Goal: Obtain resource: Obtain resource

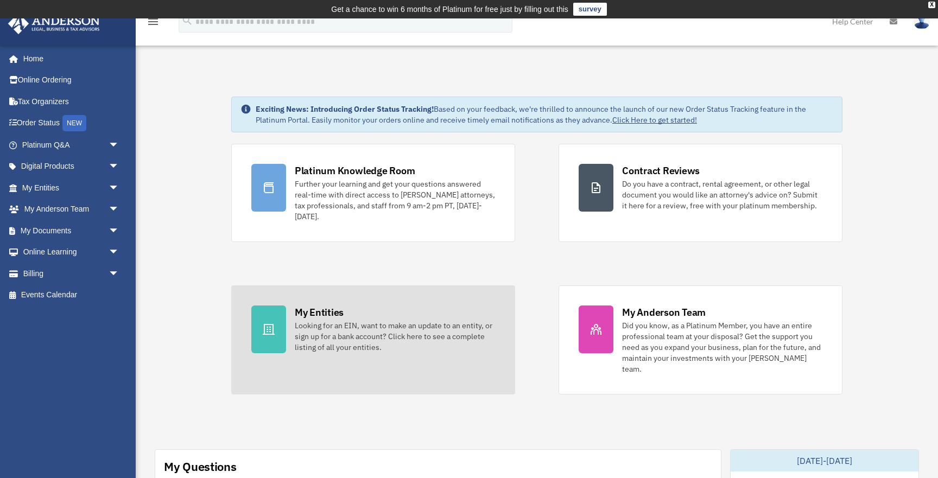
click at [354, 325] on div "Looking for an EIN, want to make an update to an entity, or sign up for a bank …" at bounding box center [395, 336] width 200 height 33
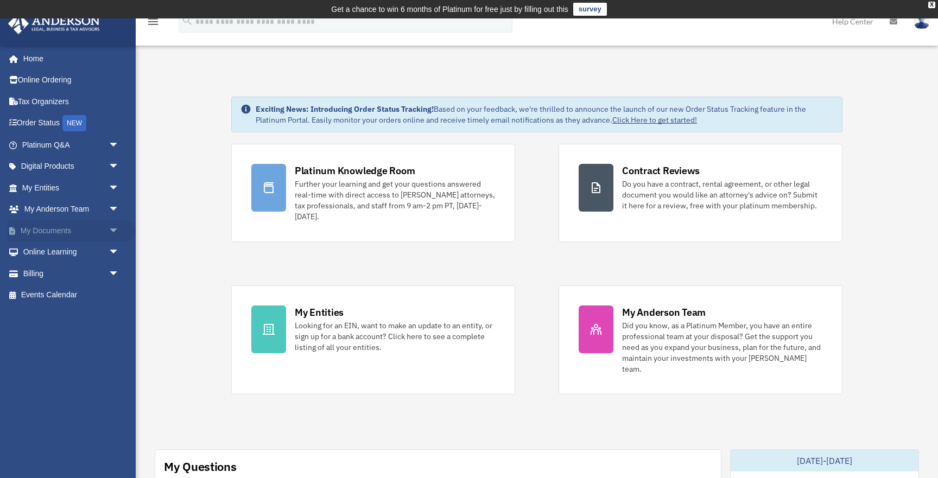
click at [37, 231] on link "My Documents arrow_drop_down" at bounding box center [72, 231] width 128 height 22
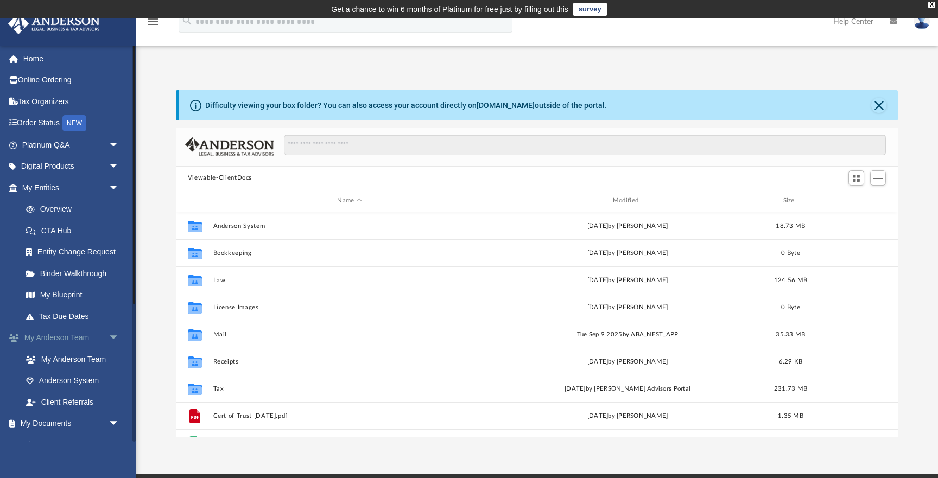
scroll to position [246, 722]
click at [39, 424] on link "My Documents arrow_drop_down" at bounding box center [72, 424] width 128 height 22
click at [62, 425] on link "My Documents arrow_drop_down" at bounding box center [72, 424] width 128 height 22
click at [115, 425] on span "arrow_drop_down" at bounding box center [120, 424] width 22 height 22
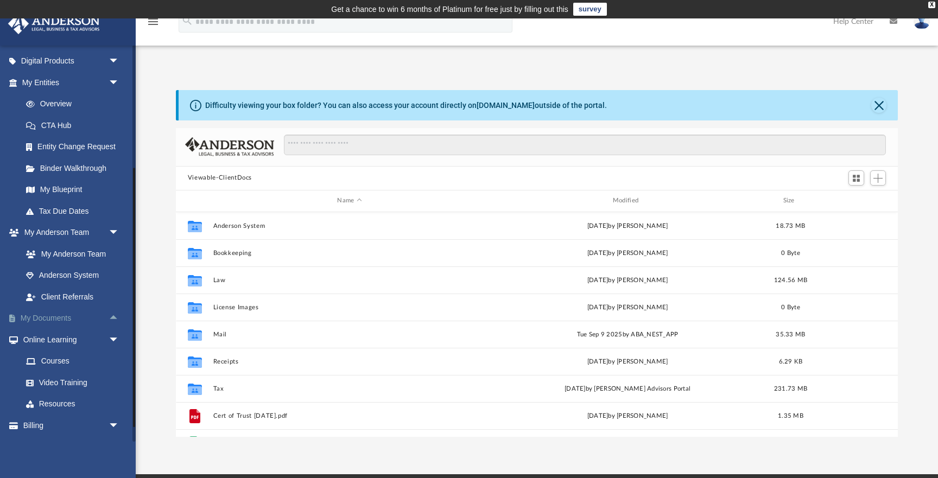
scroll to position [124, 0]
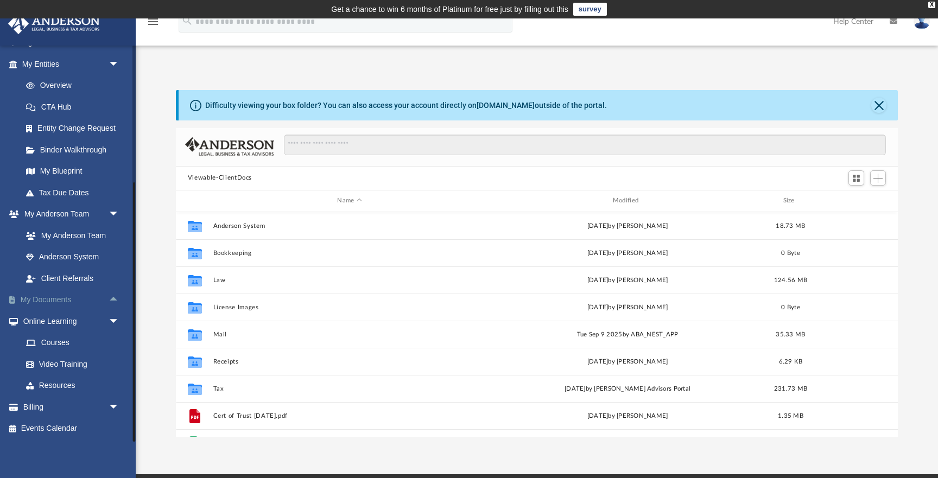
click at [40, 305] on link "My Documents arrow_drop_up" at bounding box center [72, 300] width 128 height 22
click at [66, 303] on link "My Documents arrow_drop_up" at bounding box center [72, 300] width 128 height 22
click at [59, 301] on link "My Documents arrow_drop_up" at bounding box center [72, 300] width 128 height 22
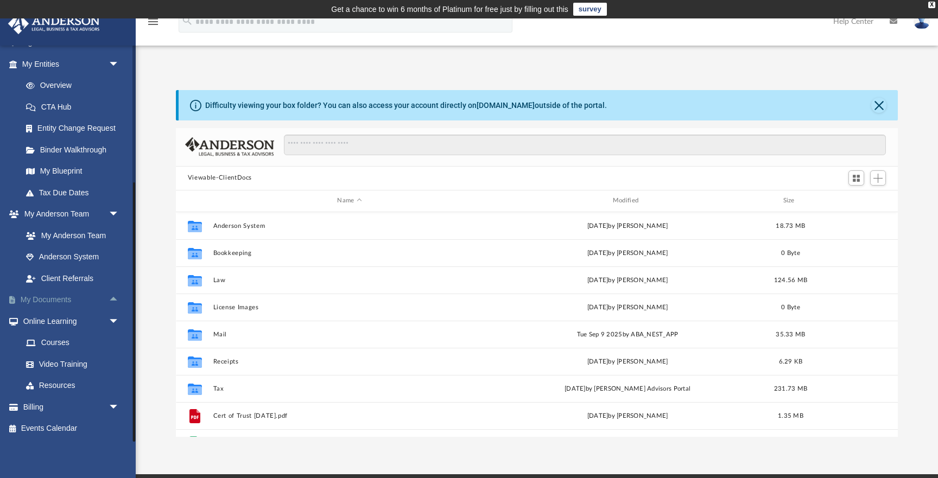
click at [59, 301] on link "My Documents arrow_drop_up" at bounding box center [72, 300] width 128 height 22
click at [21, 297] on link "My Documents arrow_drop_up" at bounding box center [72, 300] width 128 height 22
click at [880, 99] on button "Close" at bounding box center [878, 105] width 15 height 15
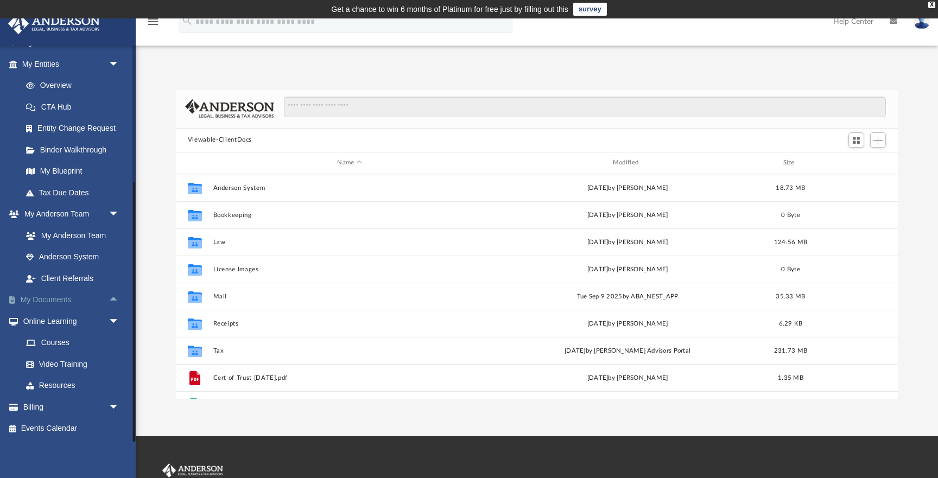
click at [53, 305] on link "My Documents arrow_drop_up" at bounding box center [72, 300] width 128 height 22
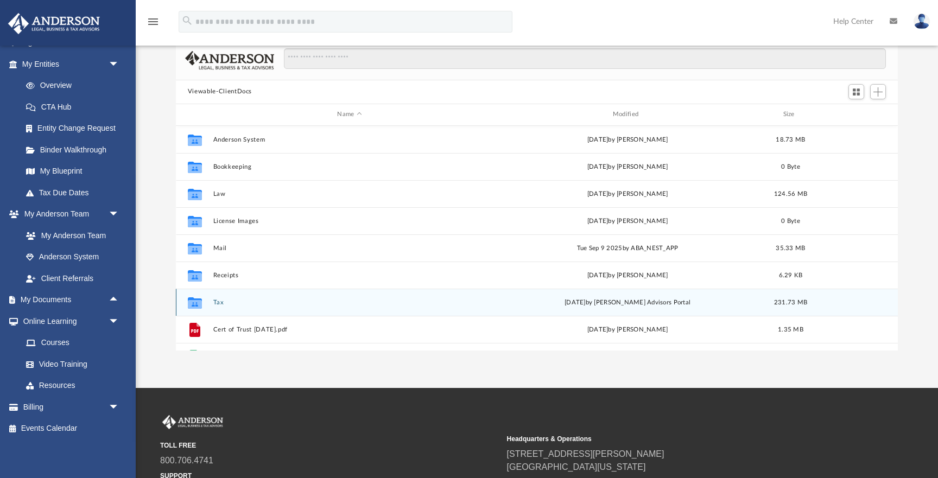
scroll to position [0, 0]
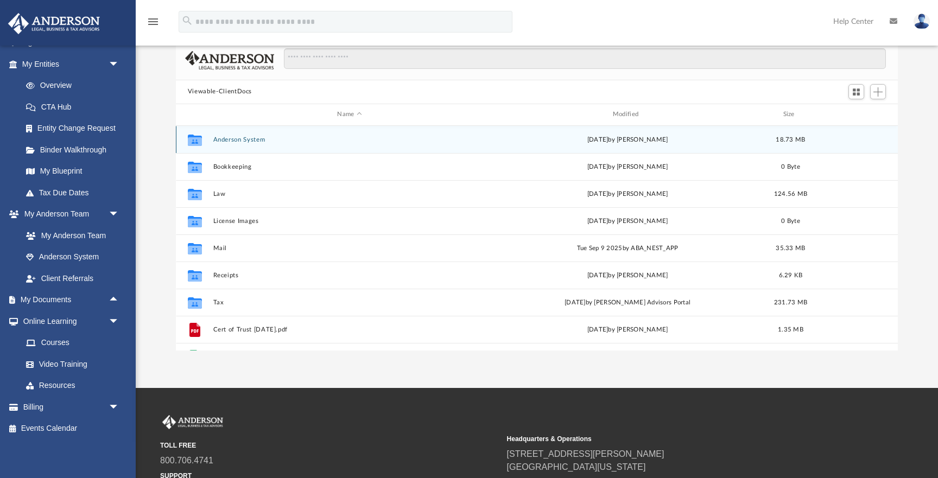
click at [209, 138] on div "Collaborated Folder Anderson System Mon Mar 27 2023 by George Demos 18.73 MB" at bounding box center [537, 139] width 722 height 27
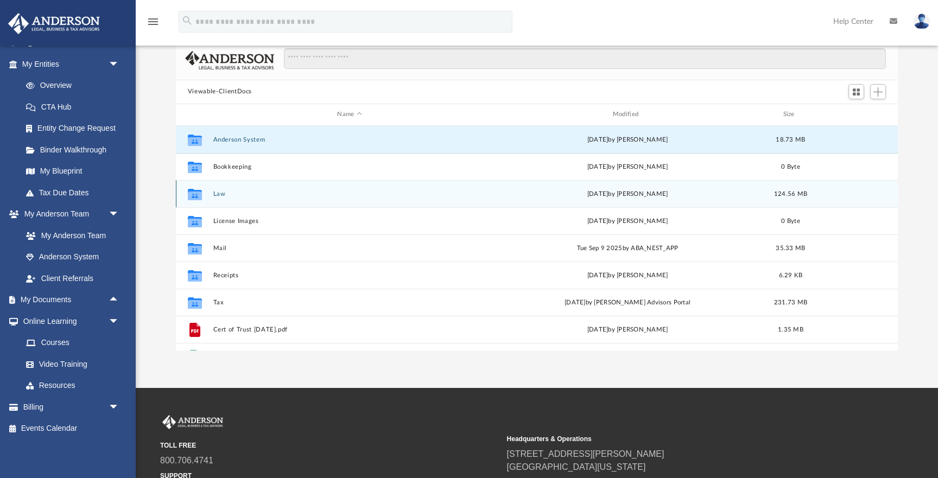
click at [207, 194] on div "Collaborated Folder" at bounding box center [194, 193] width 27 height 17
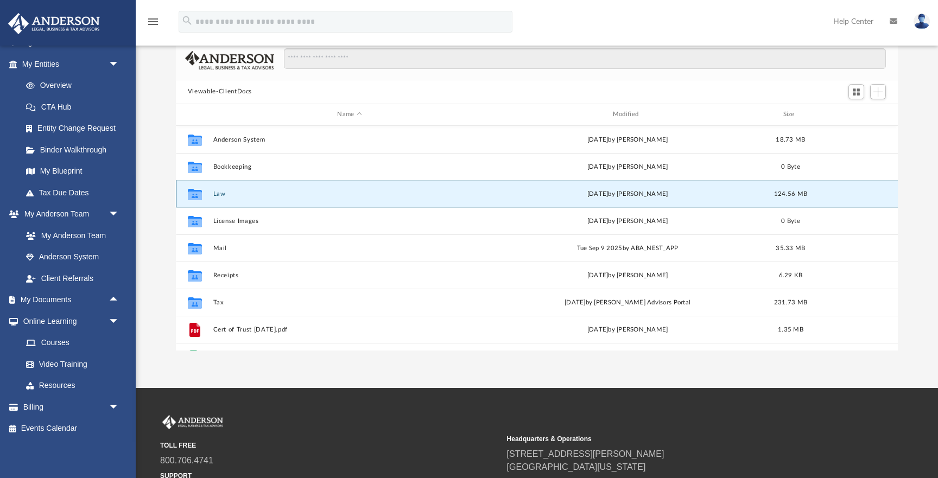
click at [207, 194] on div "Collaborated Folder" at bounding box center [194, 193] width 27 height 17
click at [195, 197] on icon "grid" at bounding box center [195, 193] width 14 height 11
click at [356, 192] on button "Law" at bounding box center [349, 194] width 273 height 7
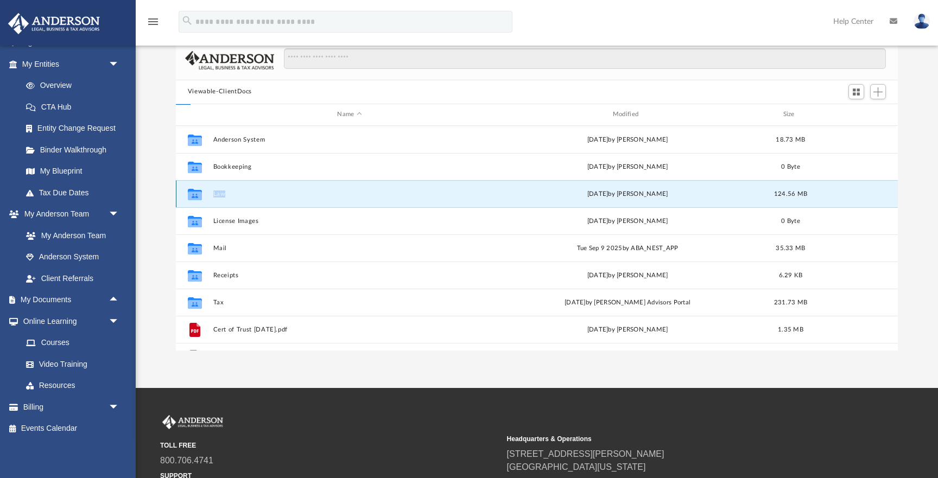
click at [357, 192] on button "Law" at bounding box center [349, 194] width 273 height 7
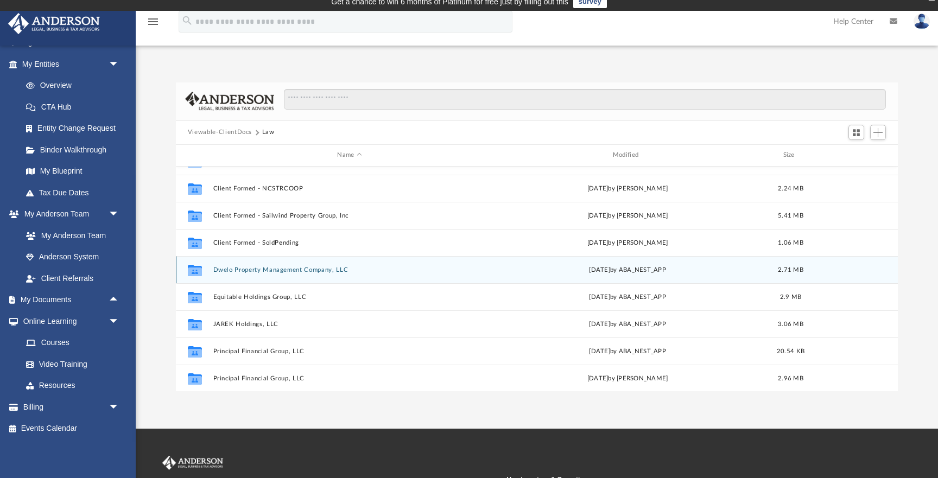
scroll to position [211, 0]
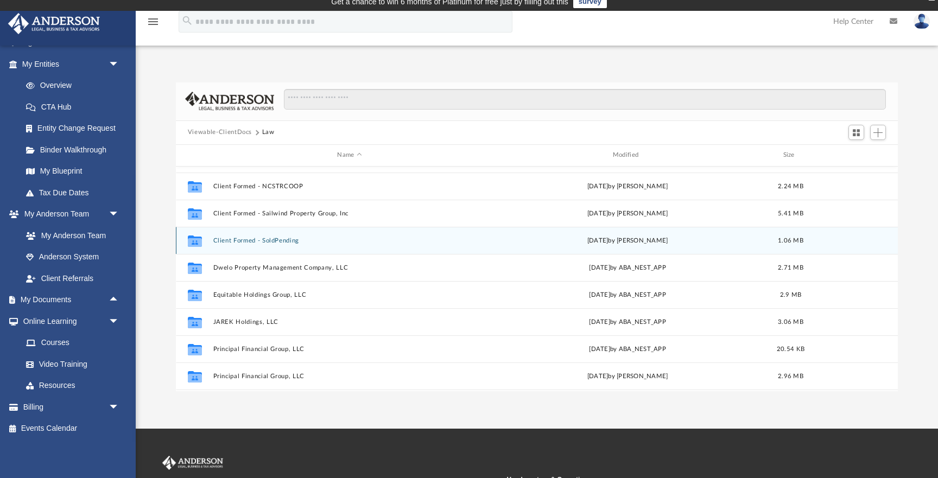
click at [281, 241] on button "Client Formed - SoldPending" at bounding box center [349, 240] width 273 height 7
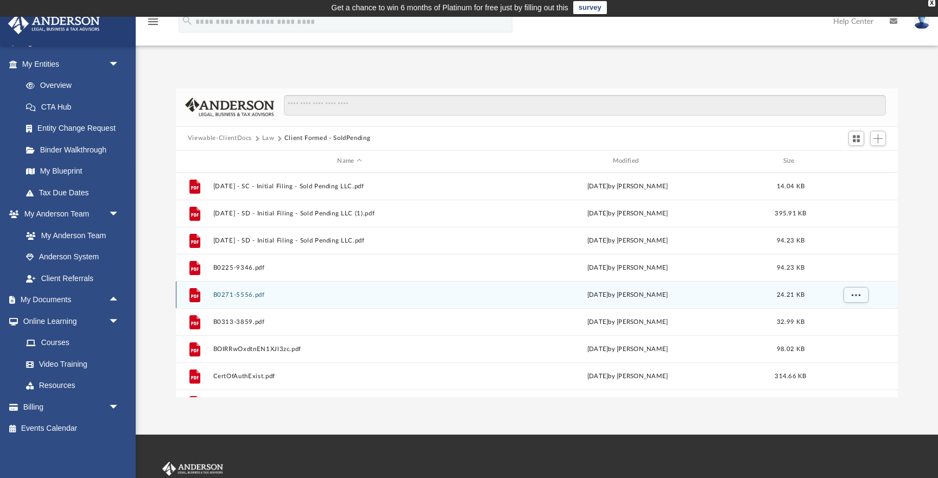
scroll to position [19, 0]
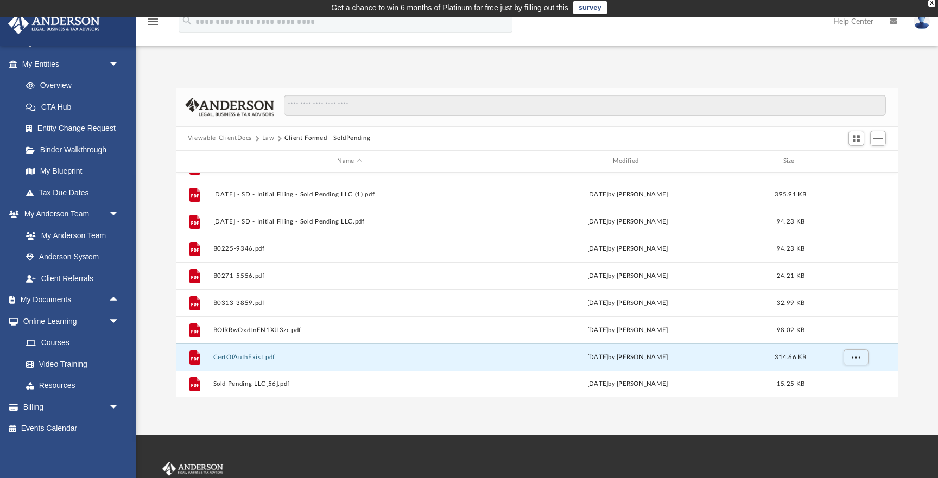
click at [267, 359] on button "CertOfAuthExist.pdf" at bounding box center [349, 357] width 273 height 7
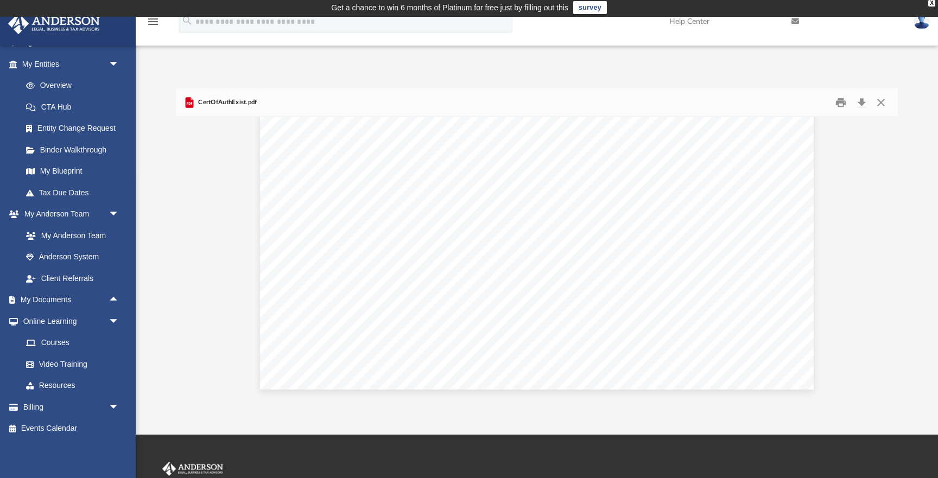
scroll to position [152, 0]
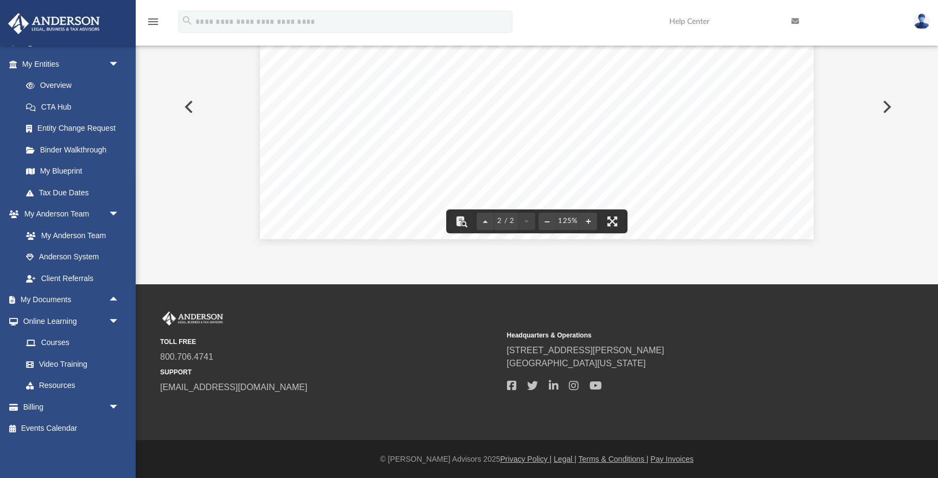
click at [889, 115] on button "Preview" at bounding box center [886, 107] width 24 height 30
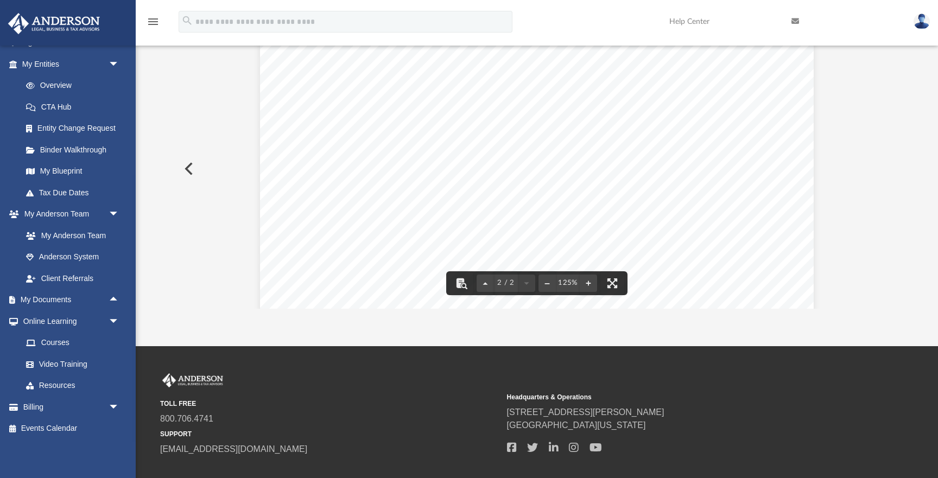
scroll to position [1185, 0]
click at [194, 166] on button "Preview" at bounding box center [188, 169] width 24 height 30
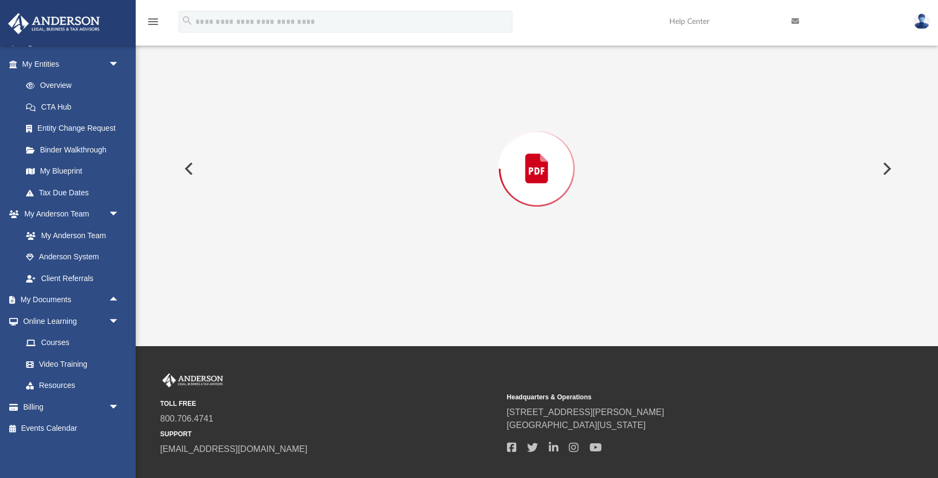
scroll to position [733, 0]
click at [193, 167] on button "Preview" at bounding box center [188, 169] width 24 height 30
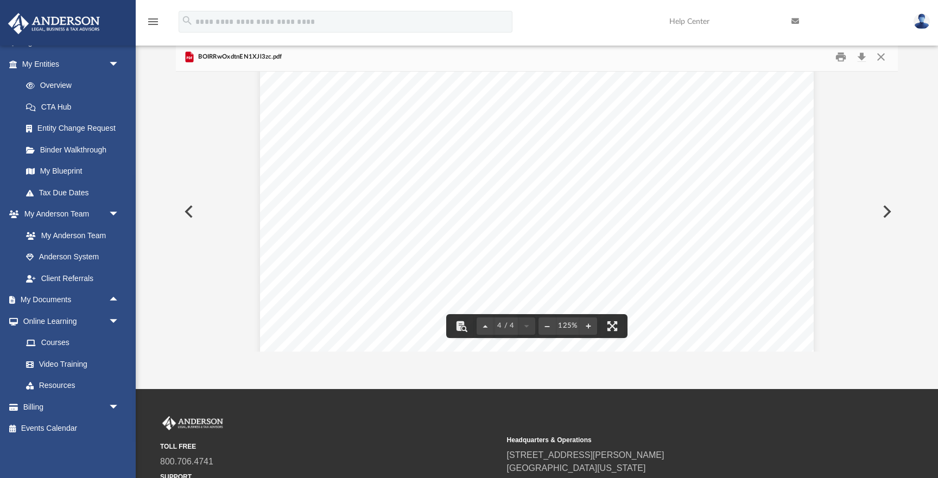
scroll to position [2373, 0]
click at [195, 210] on button "Preview" at bounding box center [188, 212] width 24 height 30
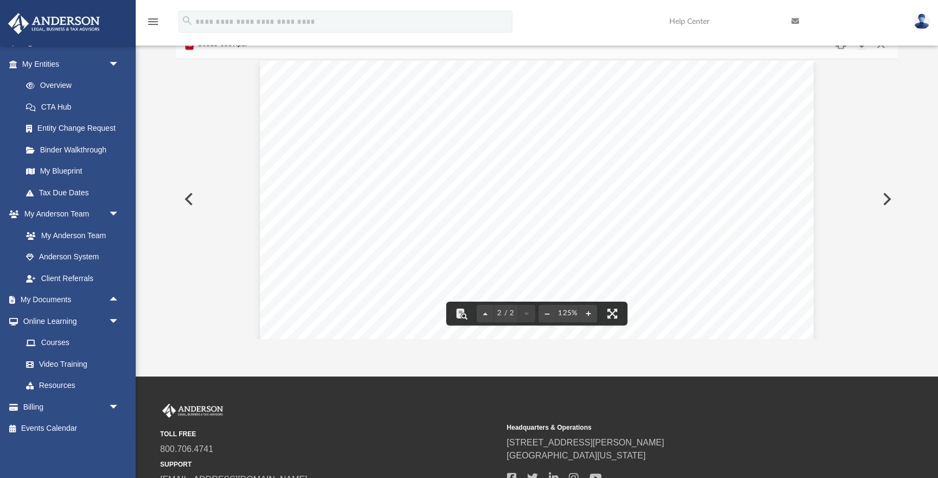
scroll to position [739, 0]
click at [188, 197] on button "Preview" at bounding box center [188, 199] width 24 height 30
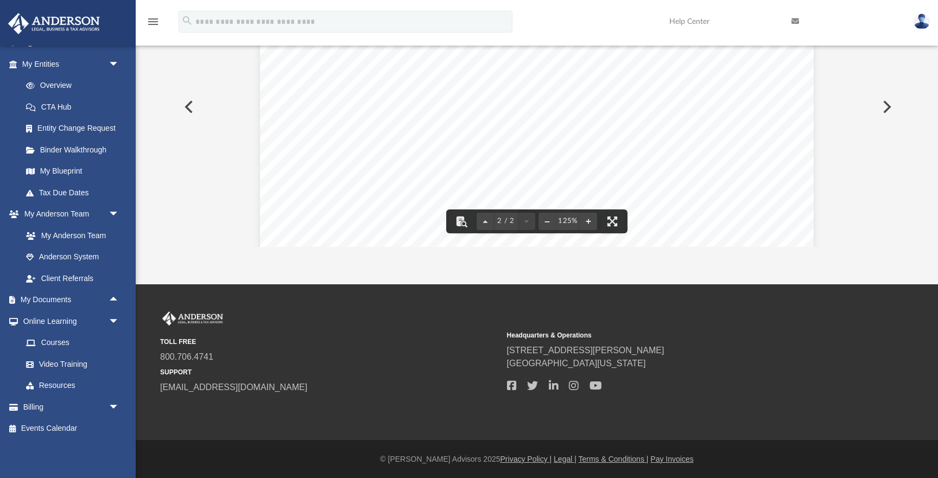
scroll to position [1185, 0]
click at [185, 108] on button "Preview" at bounding box center [188, 107] width 24 height 30
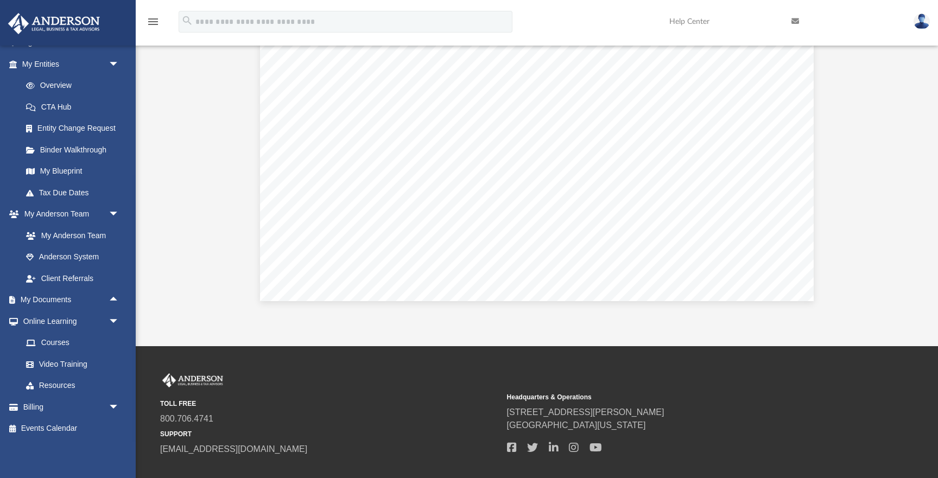
scroll to position [152, 0]
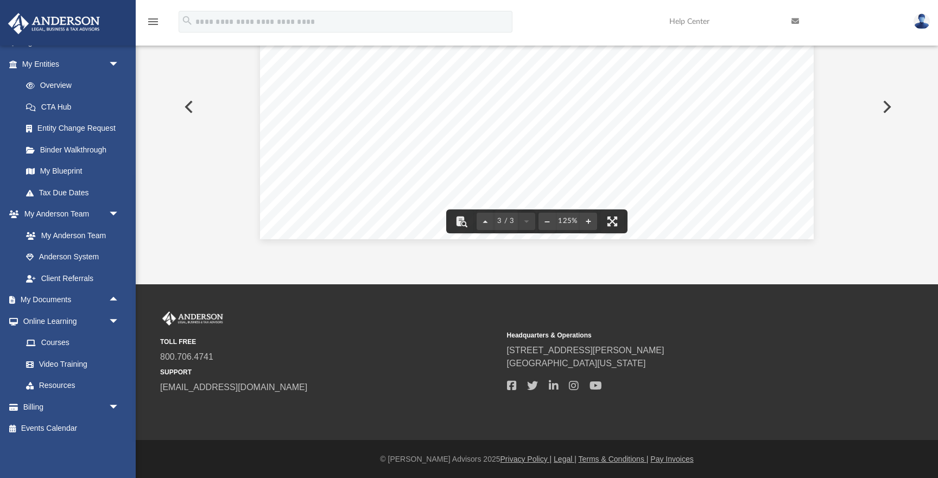
click at [198, 109] on button "Preview" at bounding box center [188, 107] width 24 height 30
click at [198, 112] on button "Preview" at bounding box center [188, 107] width 24 height 30
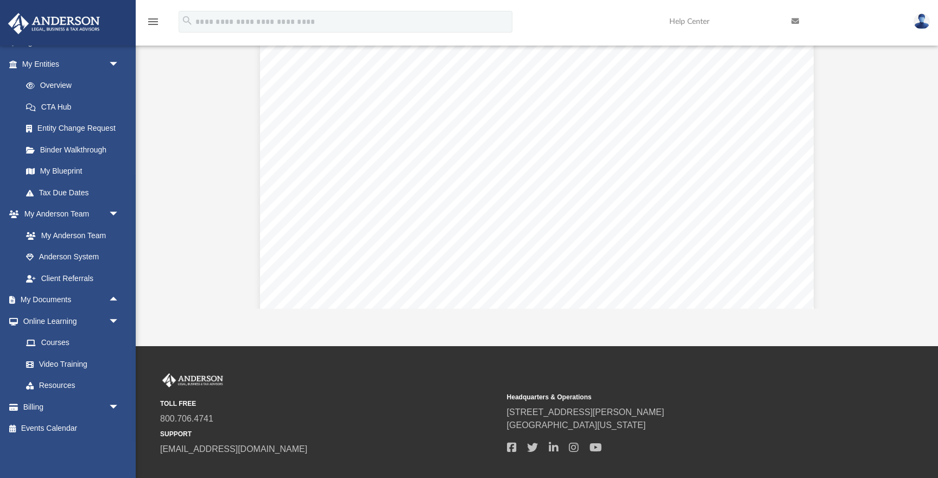
scroll to position [1185, 0]
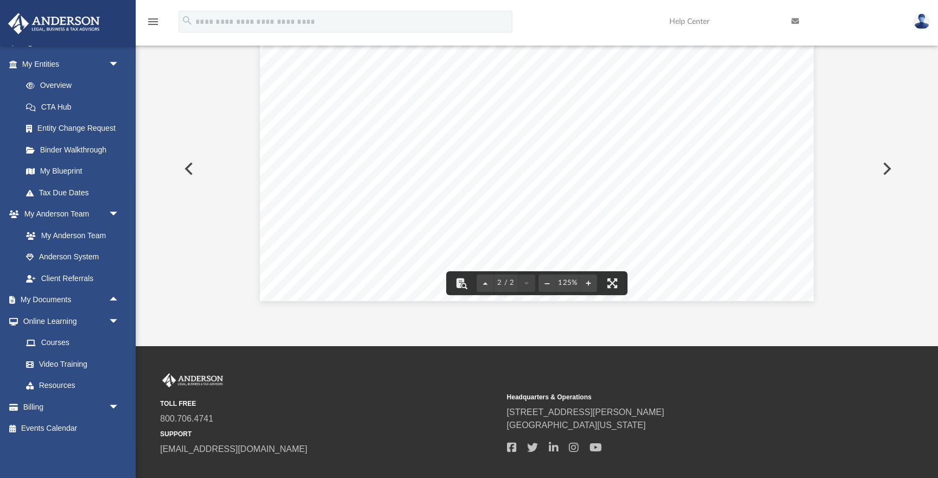
click at [185, 167] on button "Preview" at bounding box center [188, 169] width 24 height 30
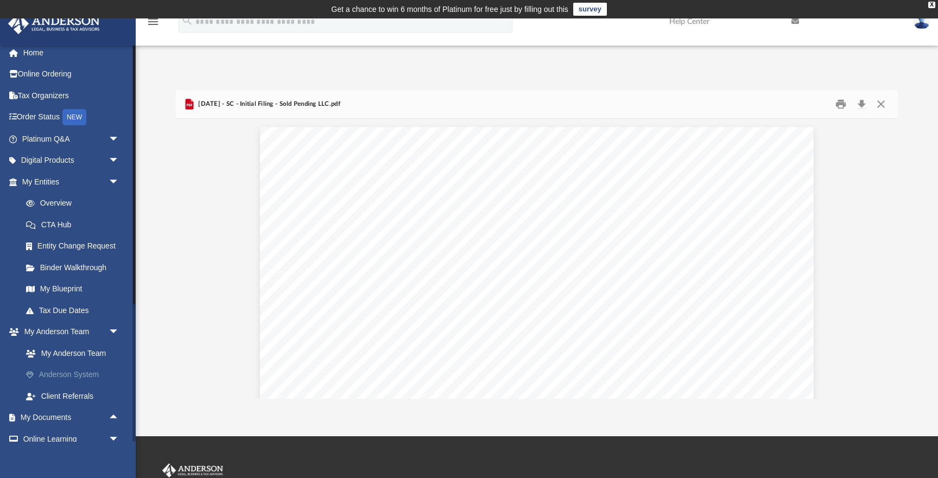
scroll to position [0, 0]
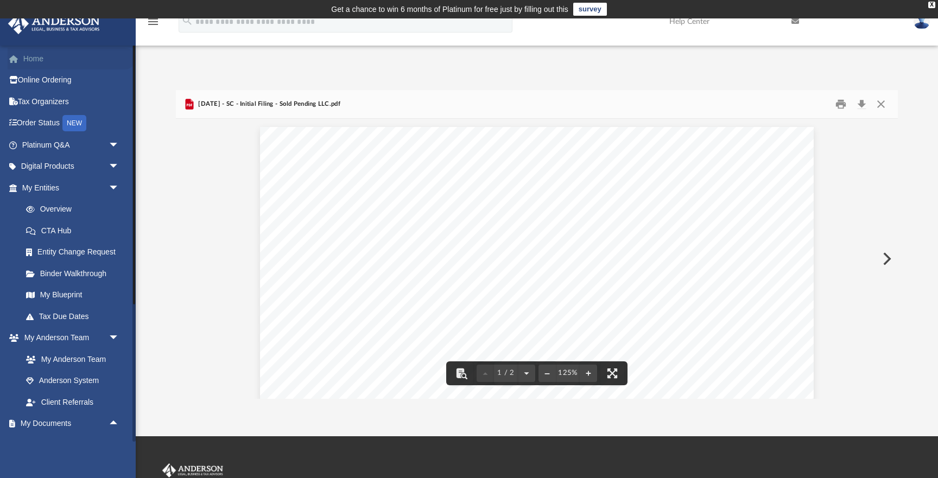
click at [36, 61] on link "Home" at bounding box center [72, 59] width 128 height 22
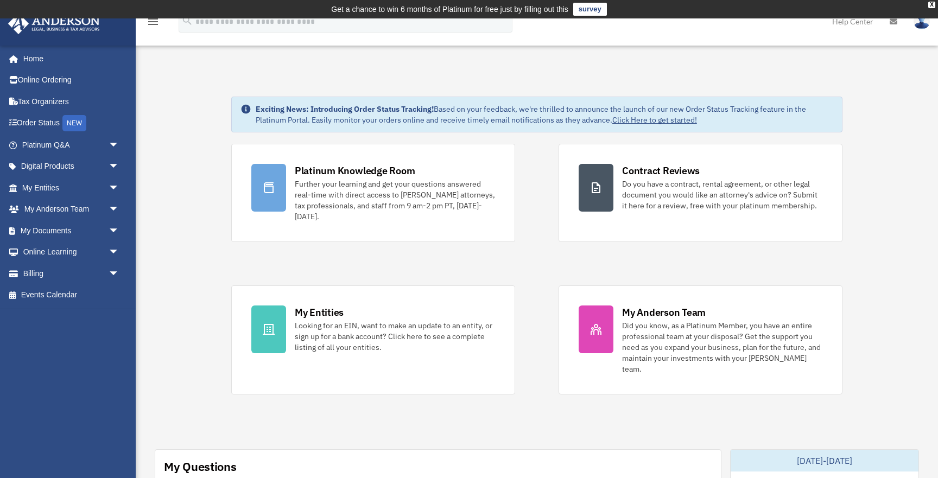
click at [850, 23] on link "Help Center" at bounding box center [853, 21] width 58 height 43
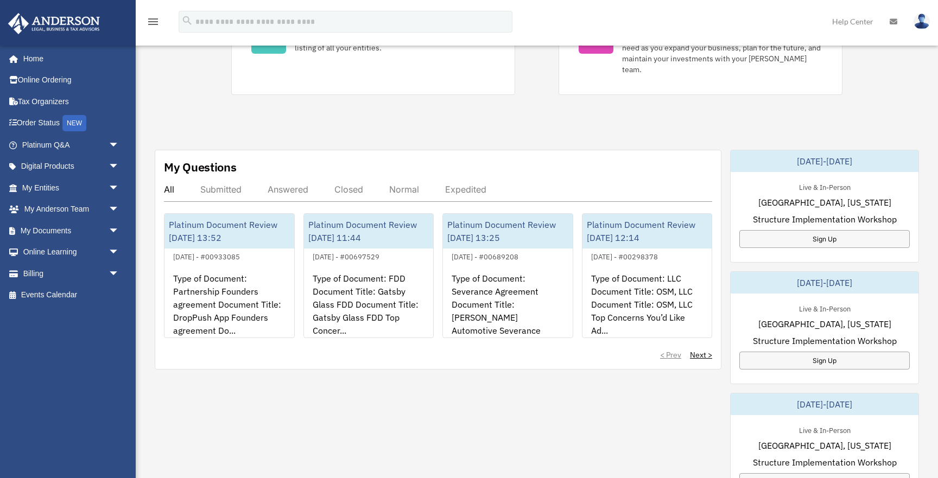
scroll to position [299, 0]
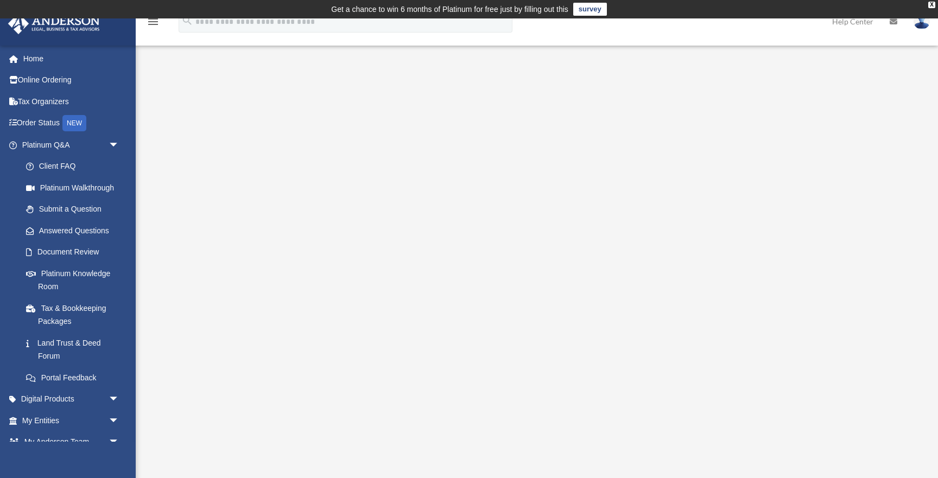
click at [160, 18] on div "menu" at bounding box center [153, 22] width 35 height 28
click at [151, 22] on icon "menu" at bounding box center [153, 21] width 13 height 13
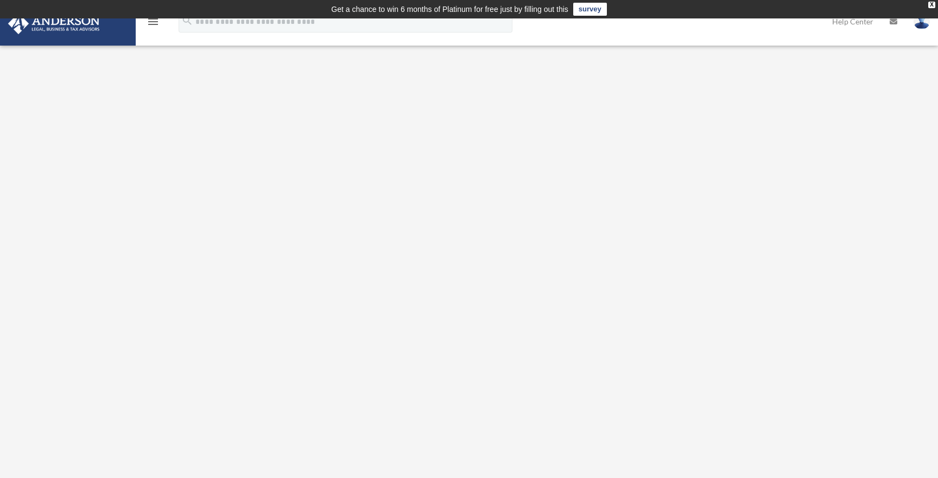
click at [151, 22] on icon "menu" at bounding box center [153, 21] width 13 height 13
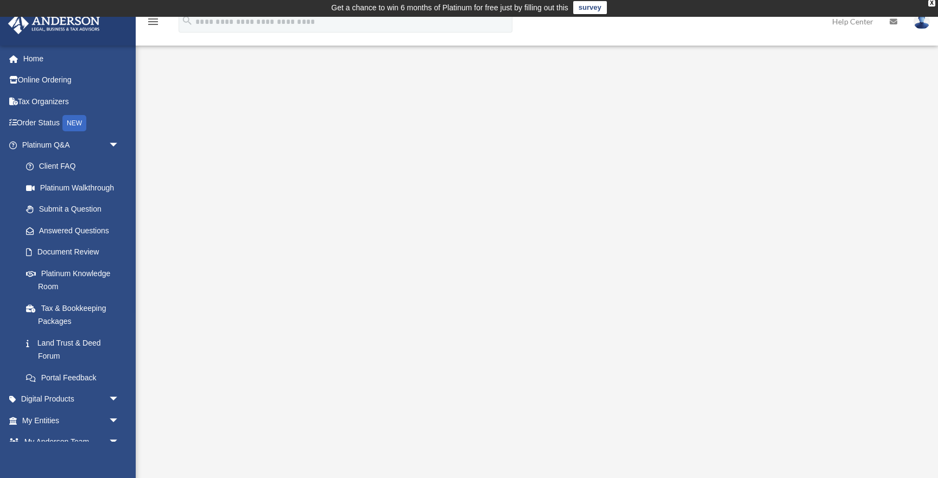
scroll to position [1, 0]
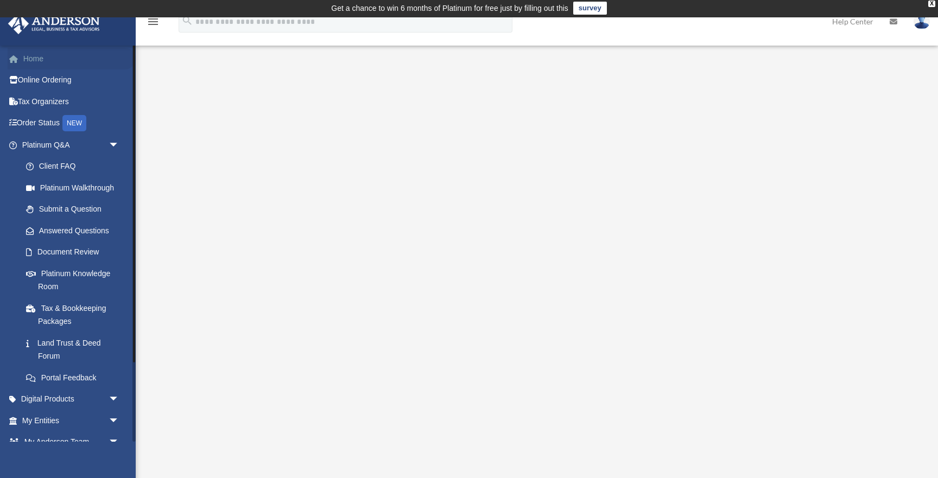
click at [22, 56] on span at bounding box center [19, 59] width 8 height 8
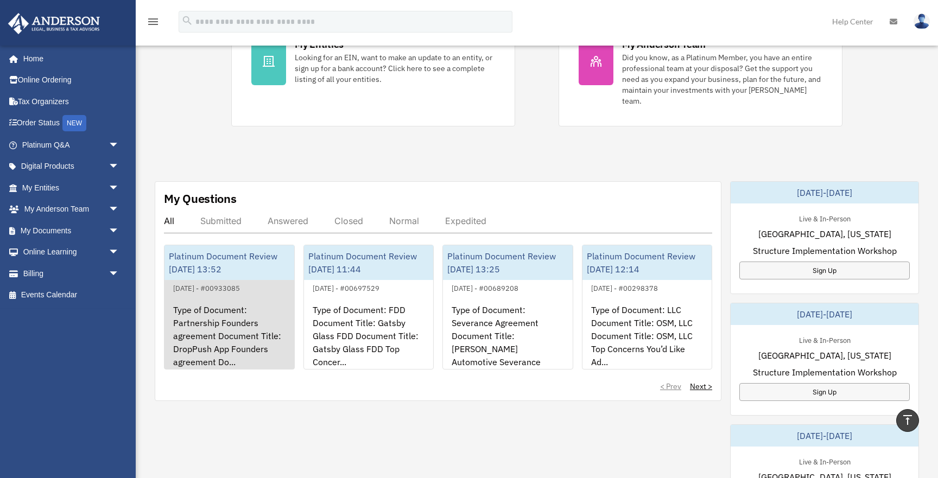
scroll to position [267, 0]
